Goal: Find specific page/section: Find specific page/section

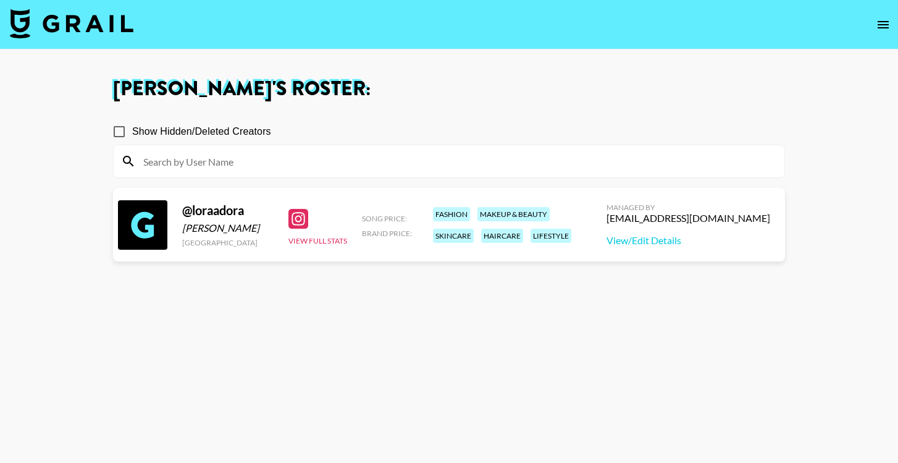
click at [879, 21] on icon "open drawer" at bounding box center [883, 24] width 11 height 7
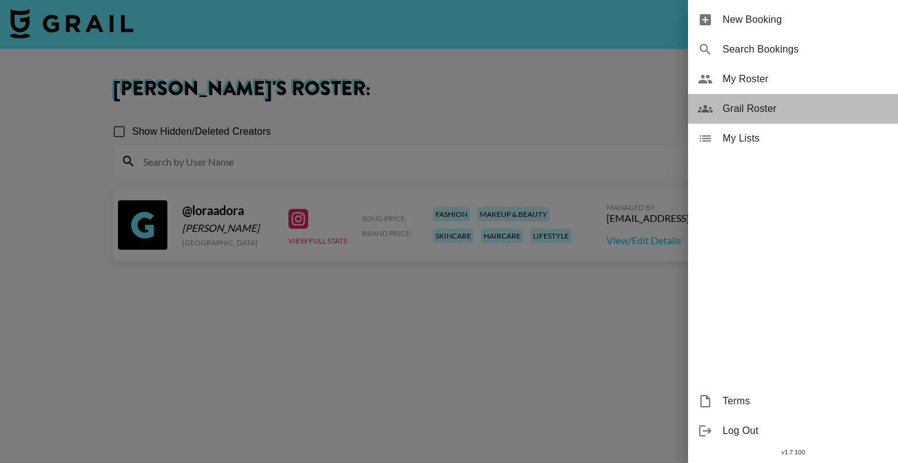
click at [784, 104] on span "Grail Roster" at bounding box center [806, 108] width 166 height 15
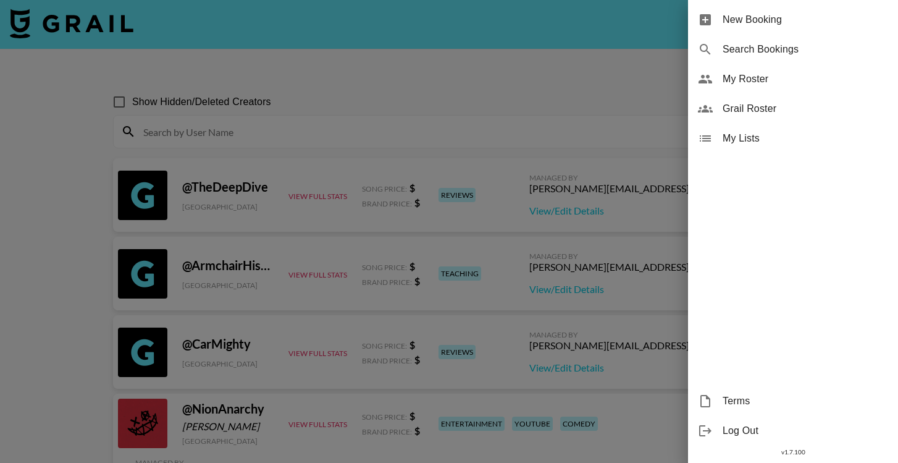
click at [256, 122] on div at bounding box center [449, 231] width 898 height 463
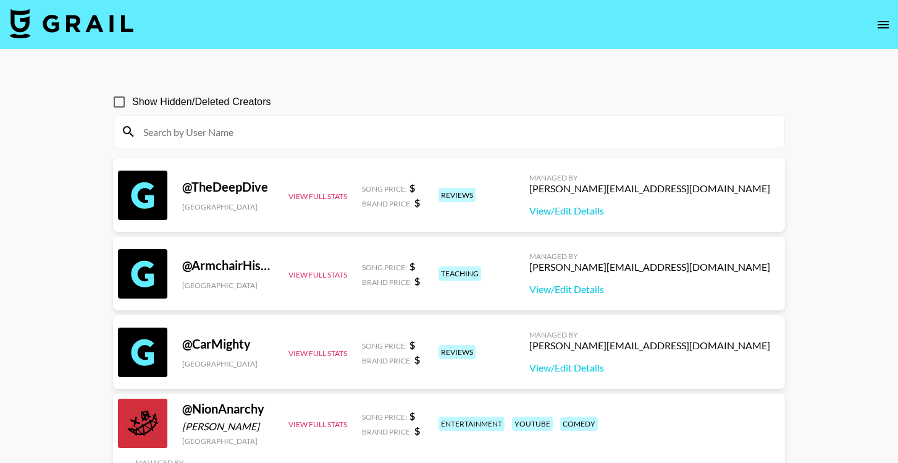
click at [278, 133] on input at bounding box center [456, 132] width 641 height 20
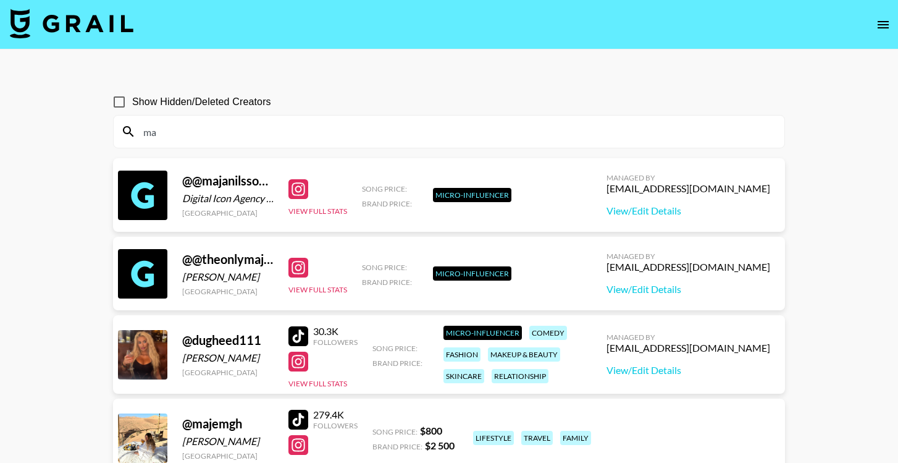
type input "m"
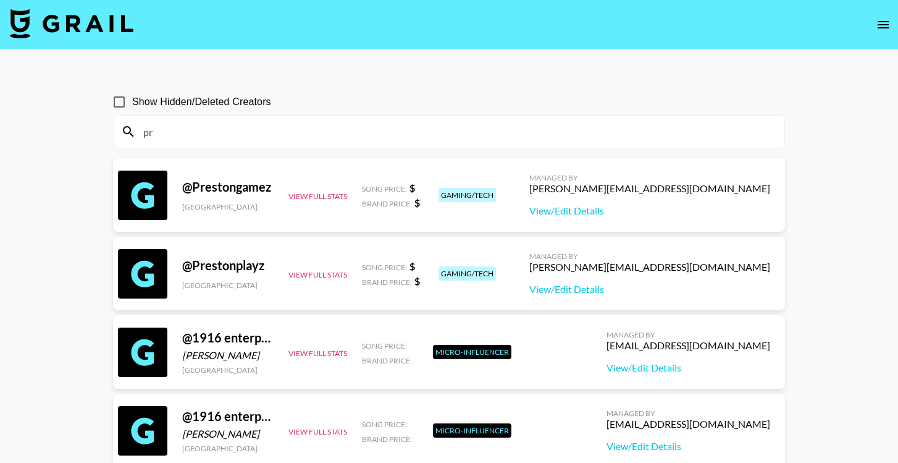
type input "p"
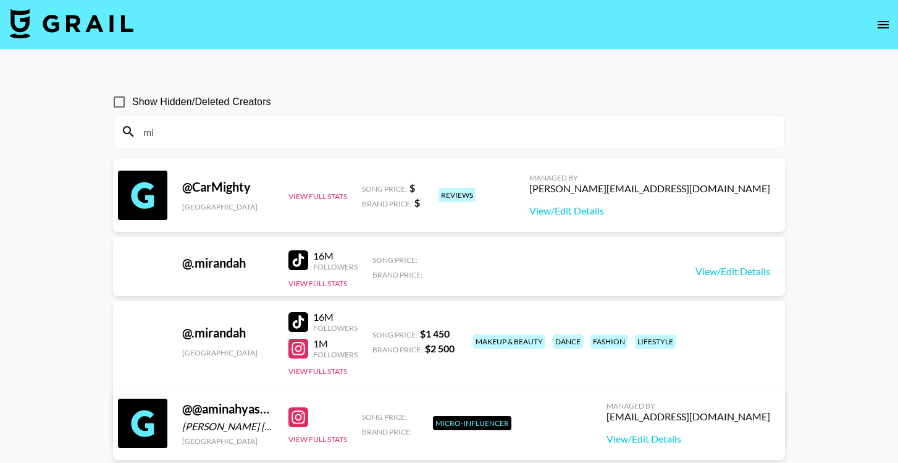
type input "m"
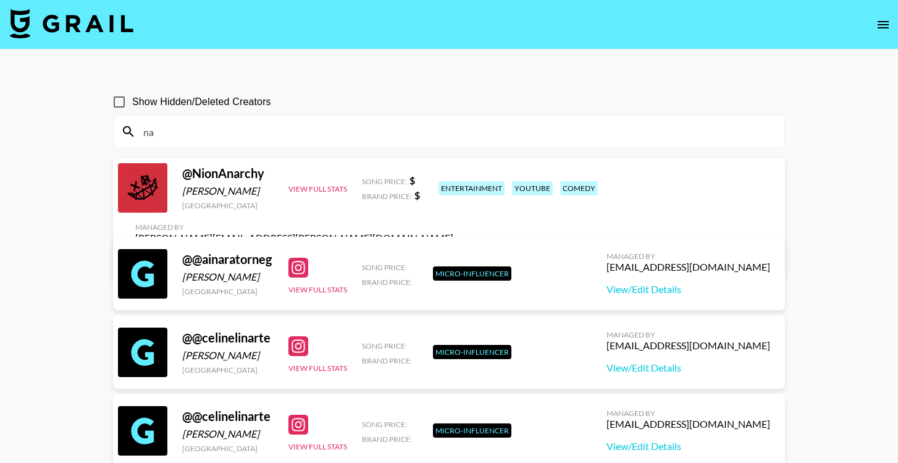
type input "n"
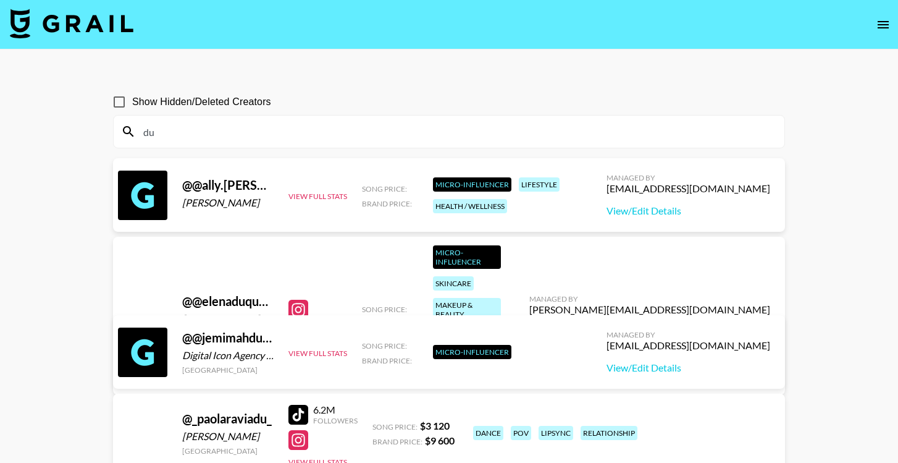
type input "d"
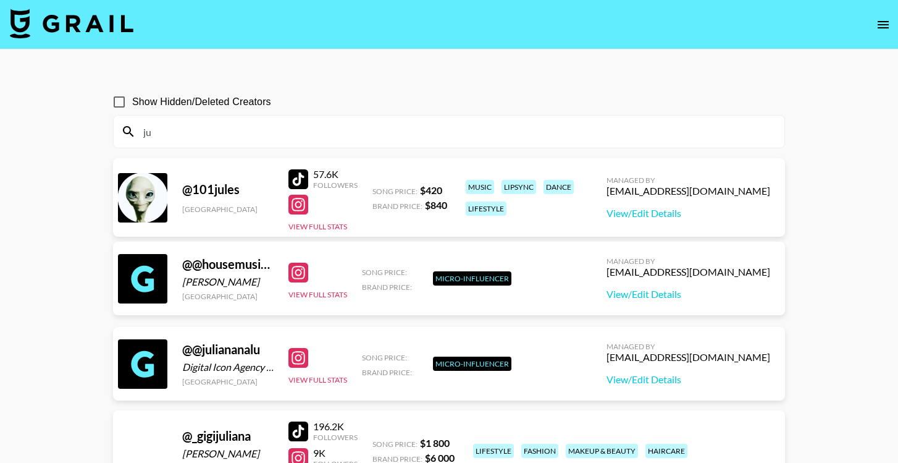
type input "j"
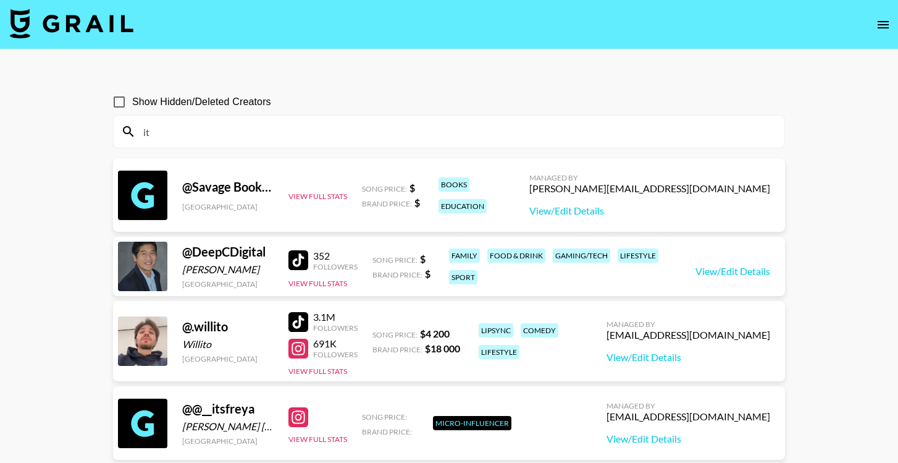
type input "i"
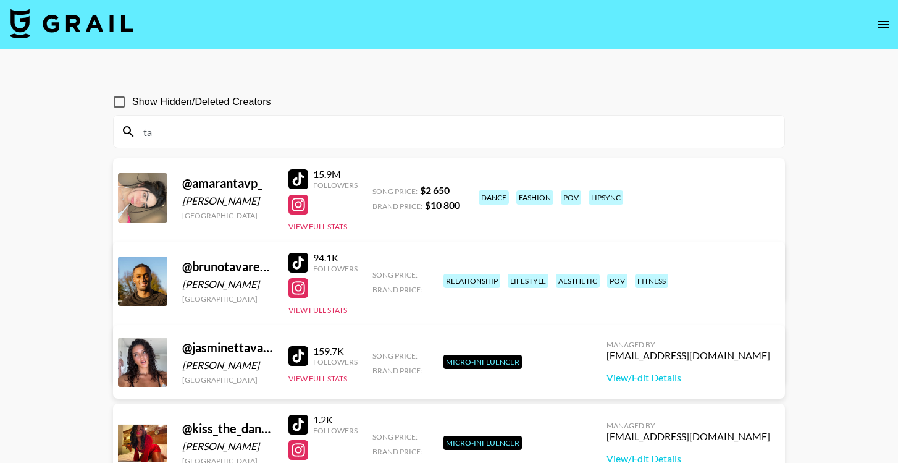
type input "t"
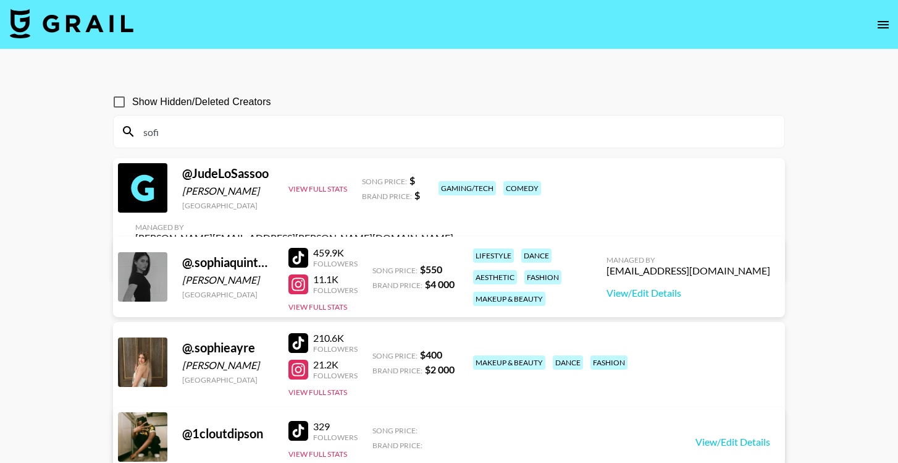
type input "sofie"
